Goal: Information Seeking & Learning: Learn about a topic

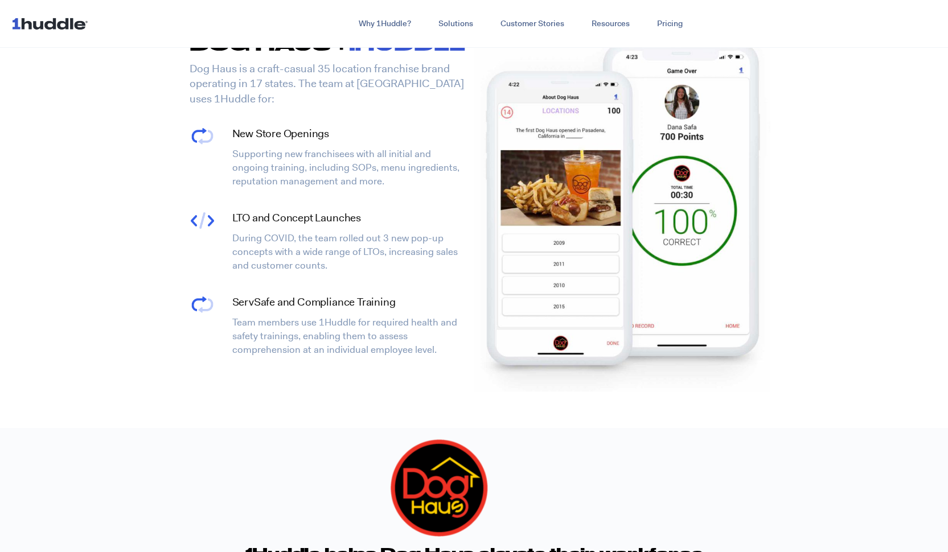
scroll to position [1932, 0]
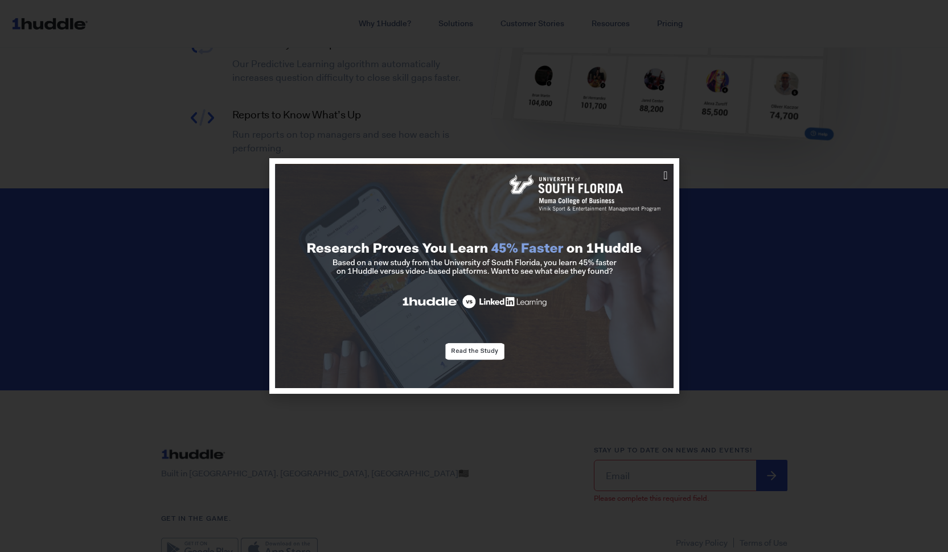
click at [663, 171] on icon "Close" at bounding box center [665, 175] width 4 height 11
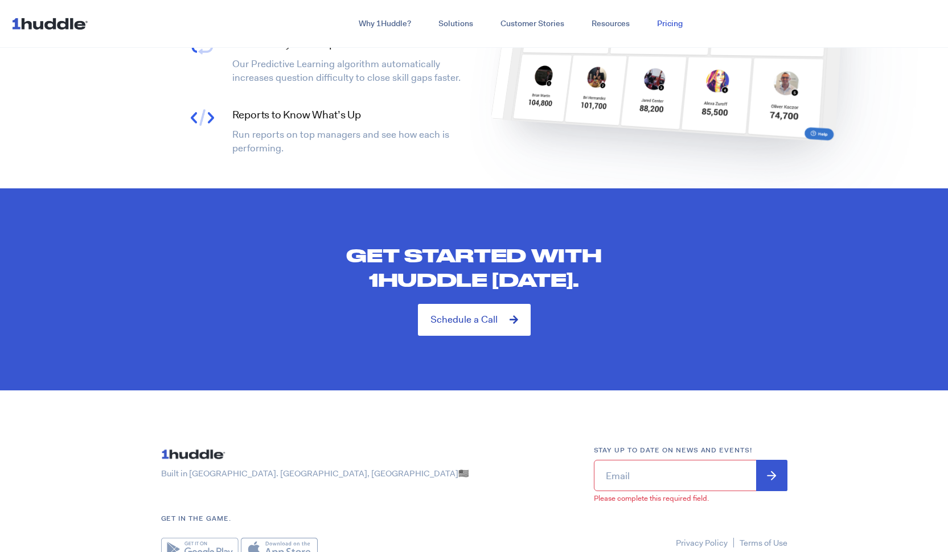
click at [670, 28] on link "Pricing" at bounding box center [669, 24] width 53 height 20
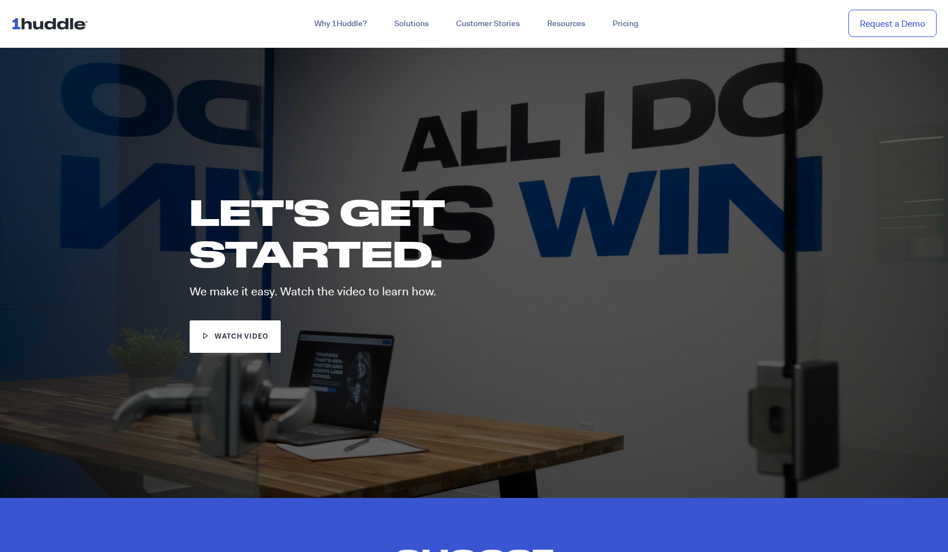
click at [60, 31] on img at bounding box center [51, 24] width 81 height 22
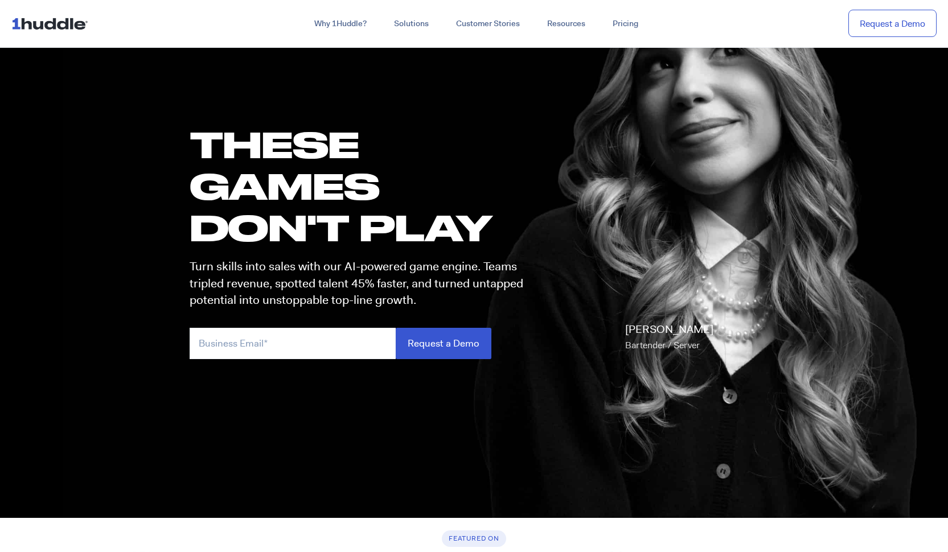
scroll to position [59, 0]
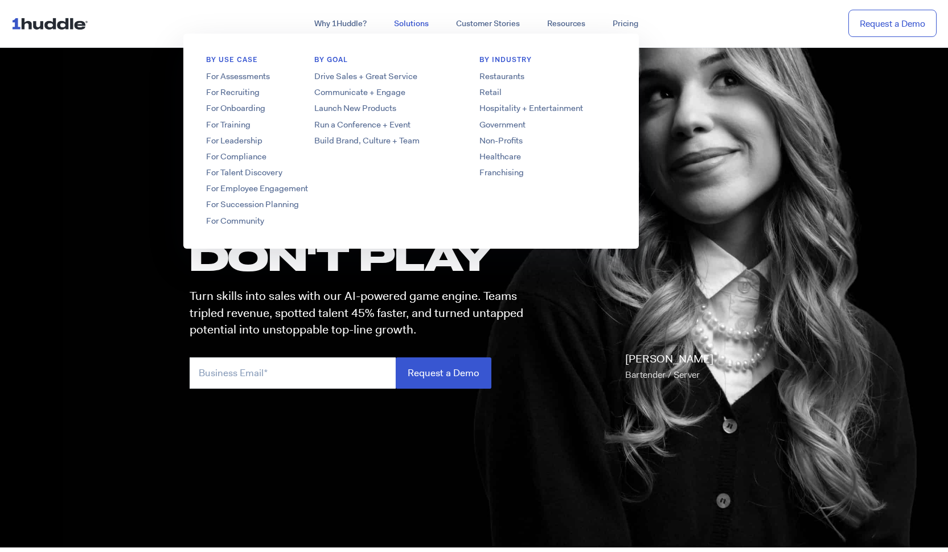
click at [417, 26] on link "Solutions" at bounding box center [411, 24] width 62 height 20
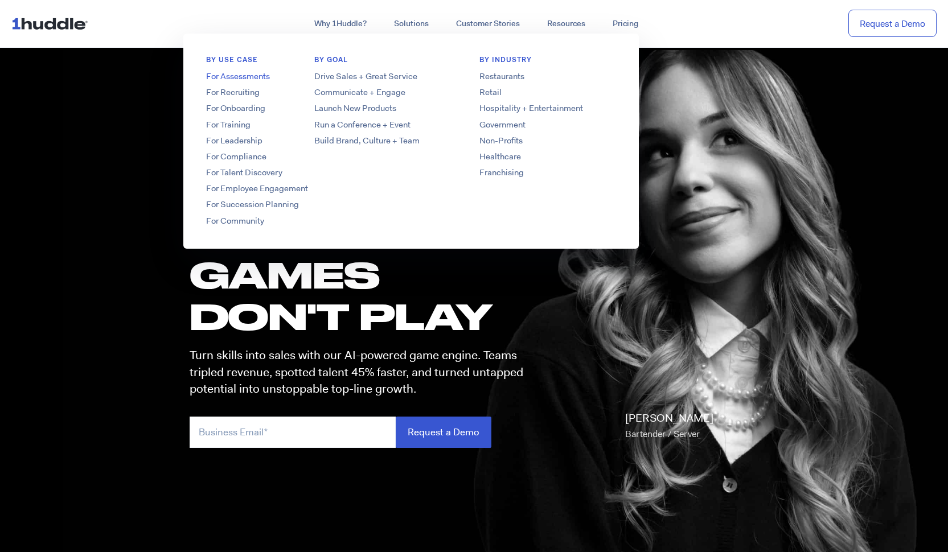
click at [248, 79] on link "For Assessments" at bounding box center [274, 77] width 182 height 12
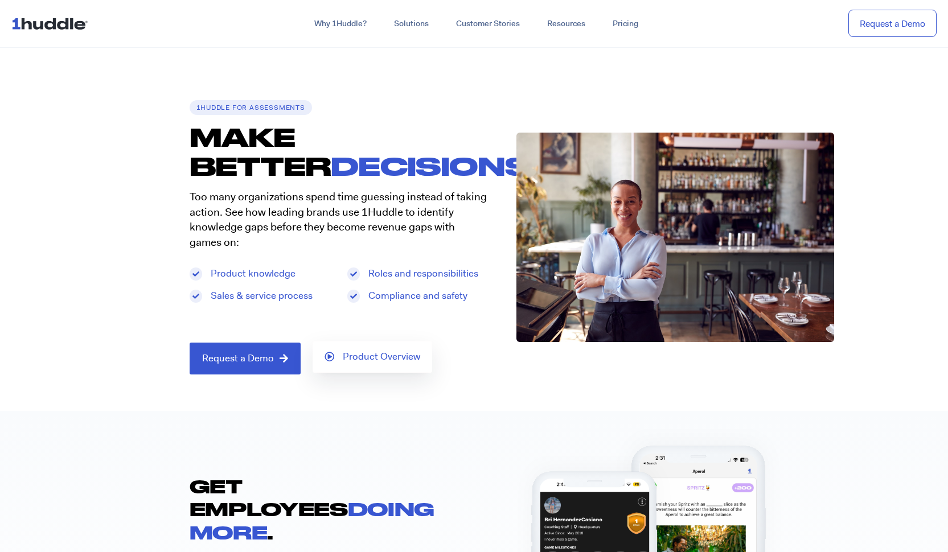
click at [343, 358] on span "Product Overview" at bounding box center [381, 357] width 77 height 10
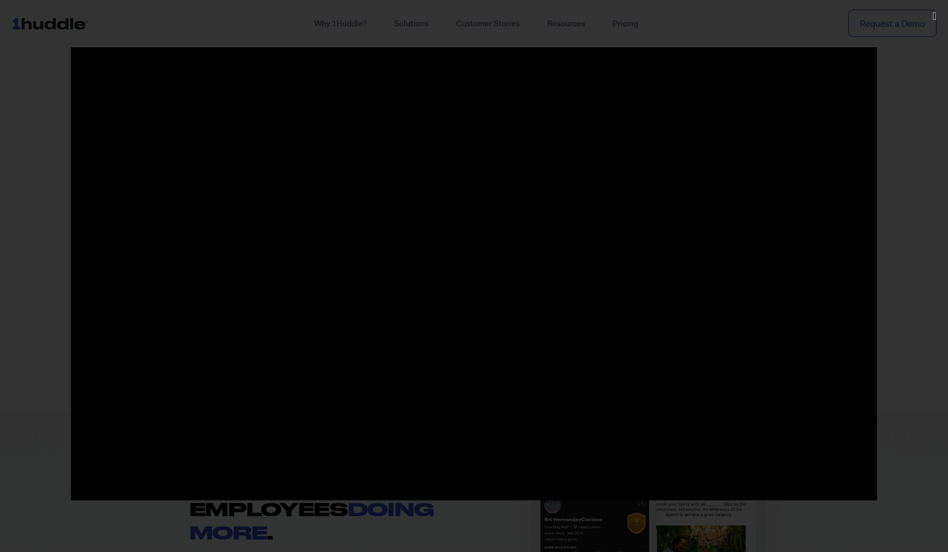
click at [32, 223] on div at bounding box center [474, 276] width 948 height 458
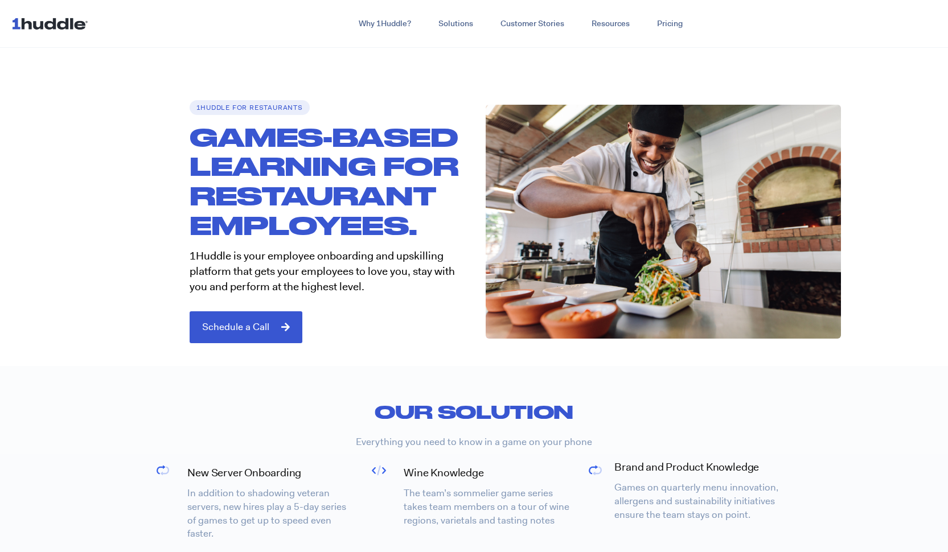
click at [65, 26] on img at bounding box center [51, 24] width 81 height 22
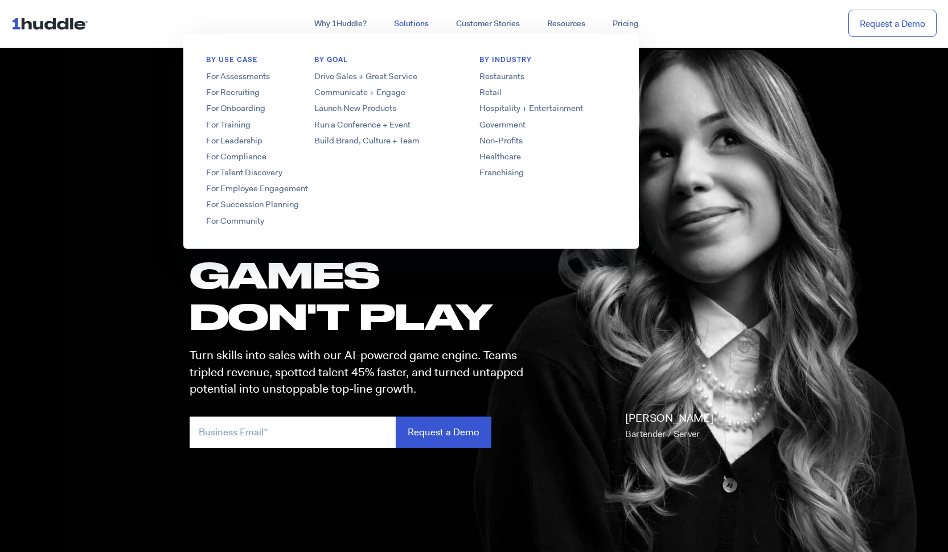
click at [417, 25] on link "Solutions" at bounding box center [411, 24] width 62 height 20
click at [236, 76] on link "For Assessments" at bounding box center [274, 77] width 182 height 12
